Goal: Information Seeking & Learning: Learn about a topic

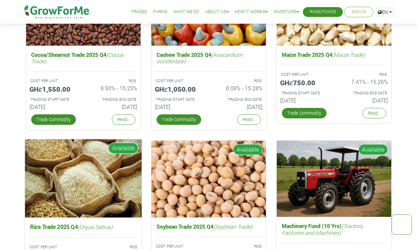
scroll to position [1069, 0]
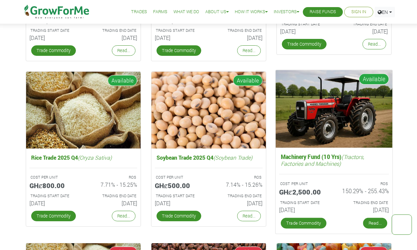
click at [373, 224] on link "Read..." at bounding box center [374, 223] width 24 height 11
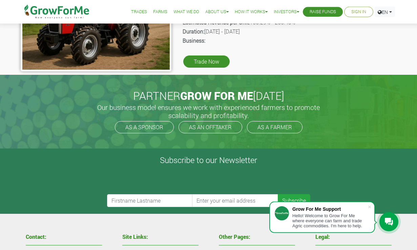
scroll to position [207, 0]
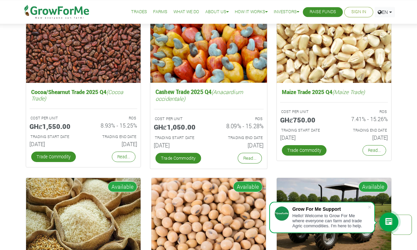
scroll to position [930, 0]
